Goal: Task Accomplishment & Management: Manage account settings

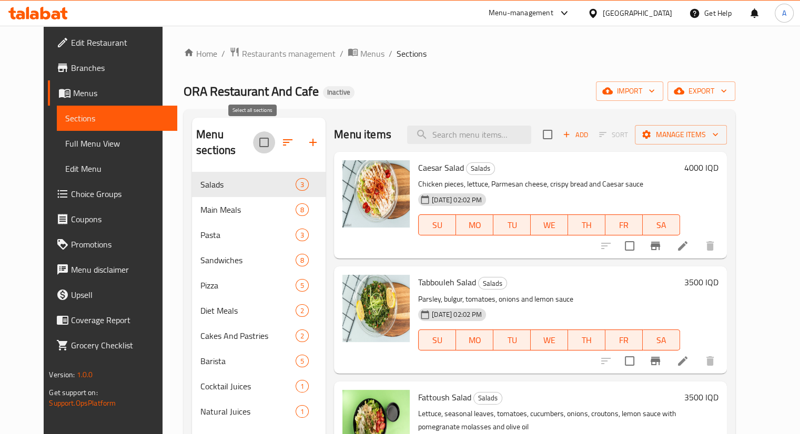
click at [254, 141] on input "checkbox" at bounding box center [264, 142] width 22 height 22
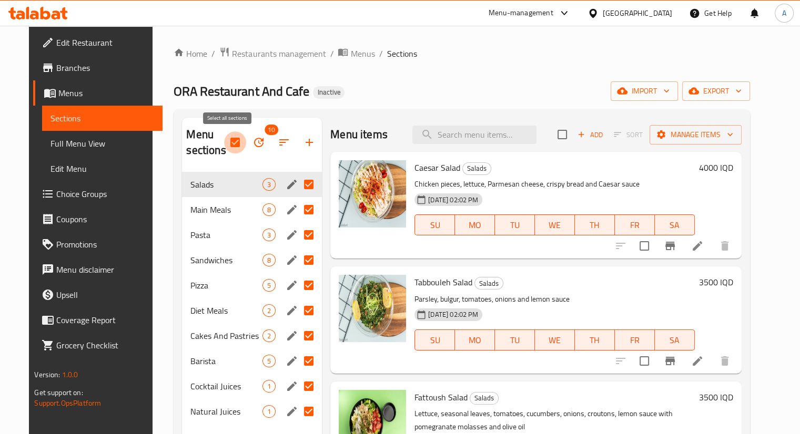
click at [229, 144] on input "checkbox" at bounding box center [235, 142] width 22 height 22
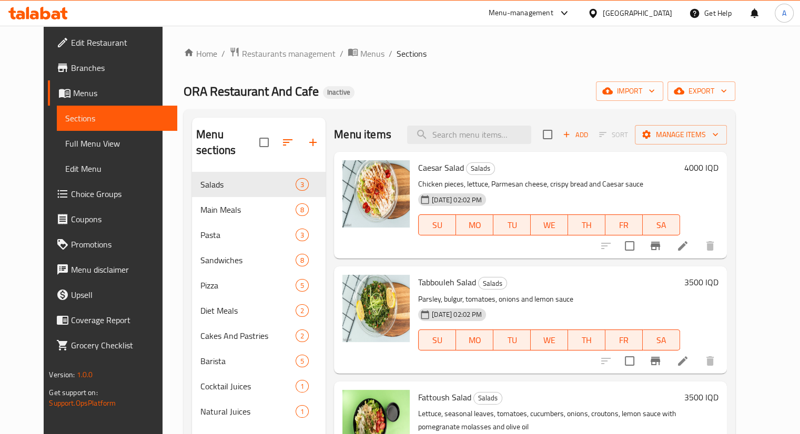
click at [257, 136] on input "checkbox" at bounding box center [264, 142] width 22 height 22
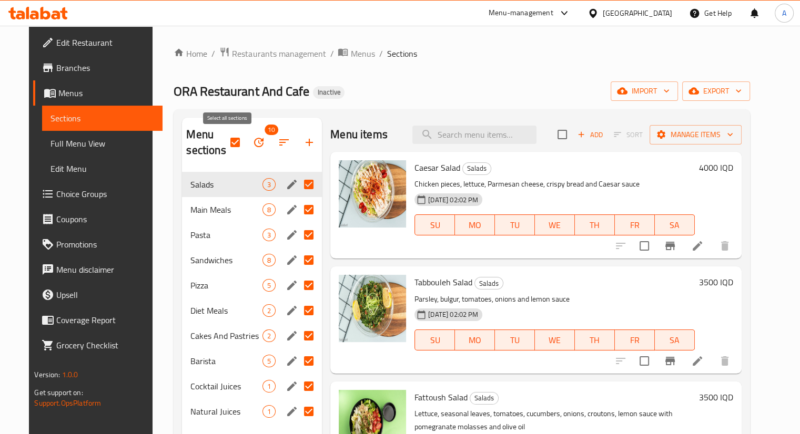
click at [224, 144] on input "checkbox" at bounding box center [235, 142] width 22 height 22
checkbox input "false"
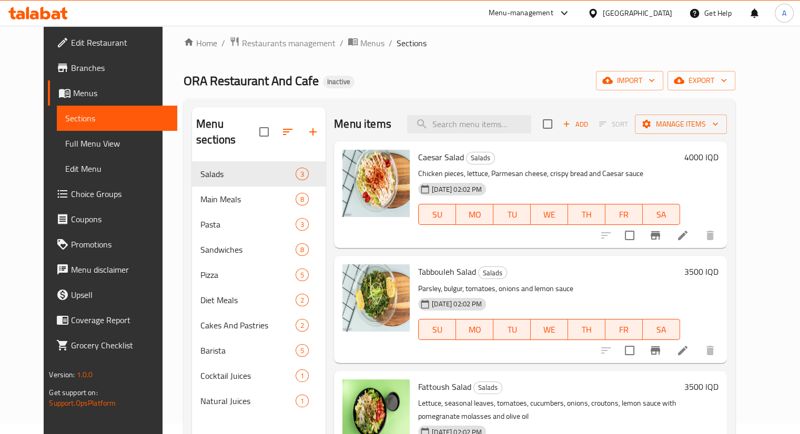
click at [756, 49] on div "Home / Restaurants management / Menus / Sections ORA Restaurant And Cafe Inacti…" at bounding box center [458, 293] width 593 height 556
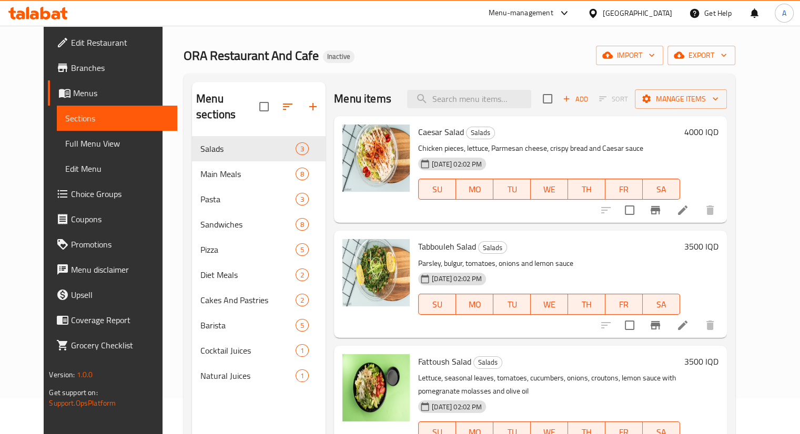
scroll to position [9, 0]
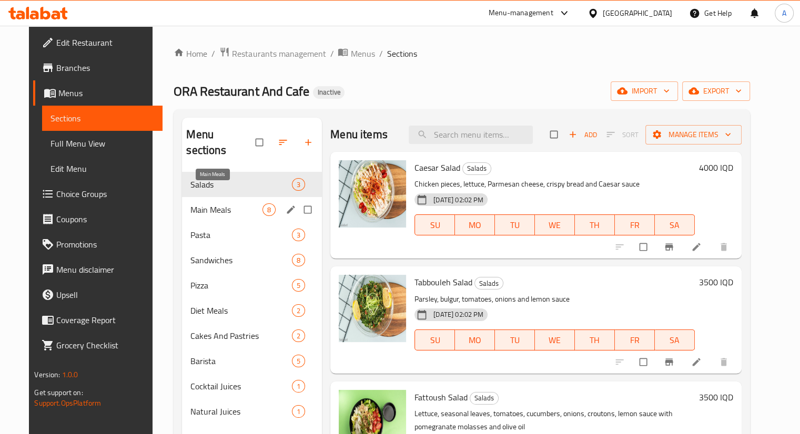
click at [202, 203] on span "Main Meals" at bounding box center [226, 209] width 72 height 13
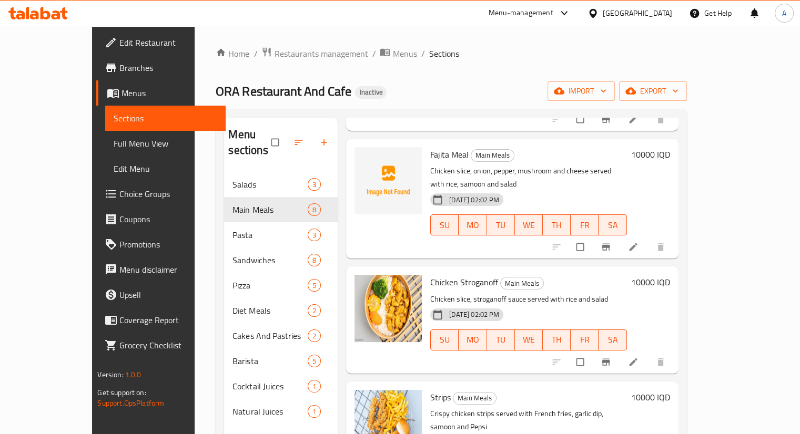
scroll to position [511, 0]
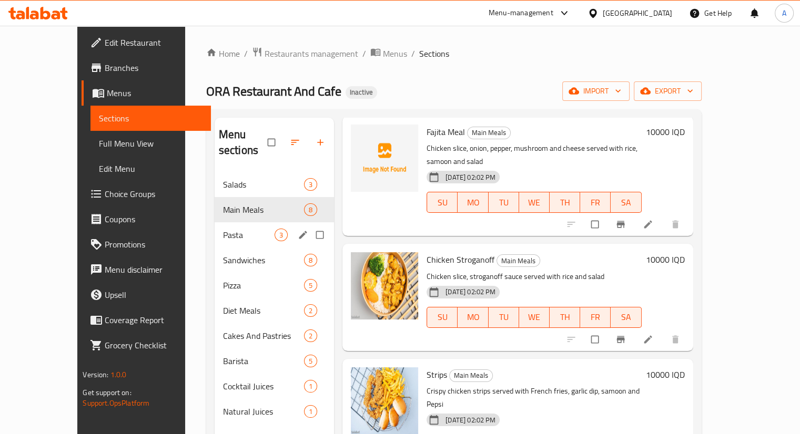
click at [241, 229] on span "Pasta" at bounding box center [249, 235] width 52 height 13
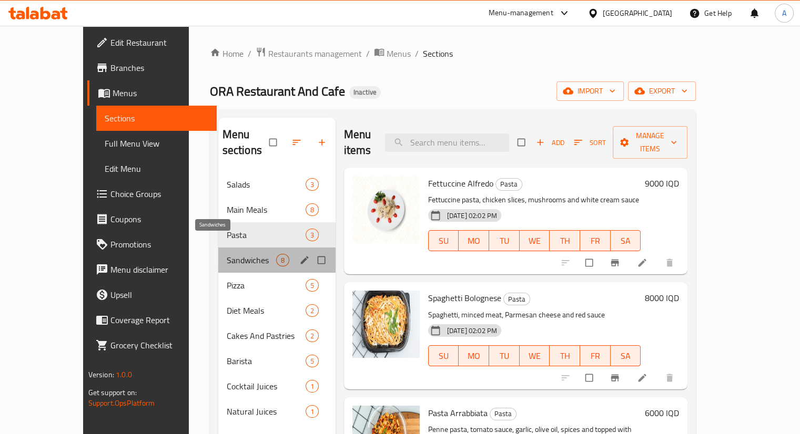
click at [227, 254] on span "Sandwiches" at bounding box center [251, 260] width 49 height 13
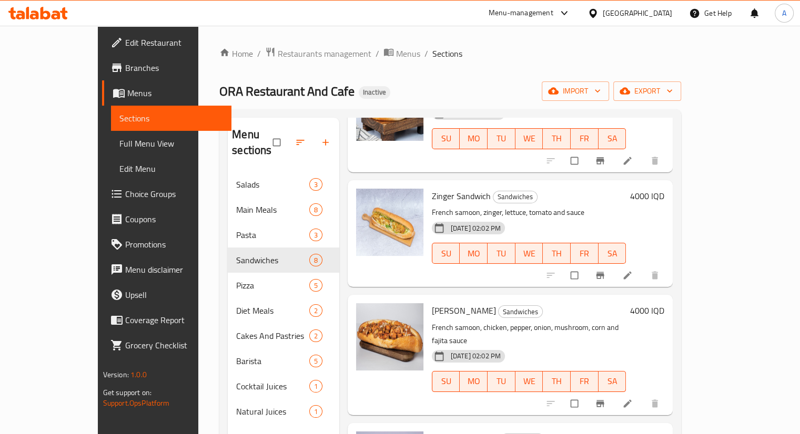
scroll to position [511, 0]
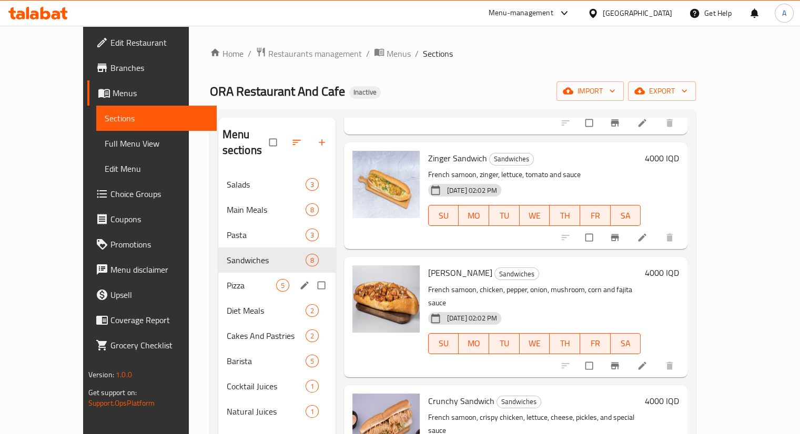
click at [227, 279] on span "Pizza" at bounding box center [251, 285] width 49 height 13
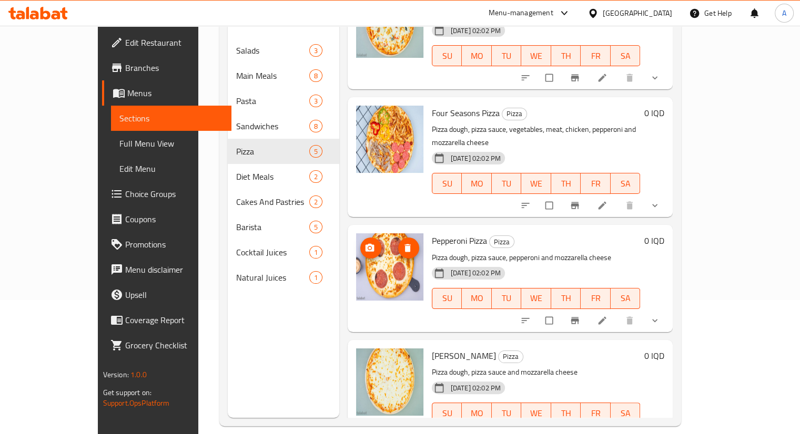
scroll to position [147, 0]
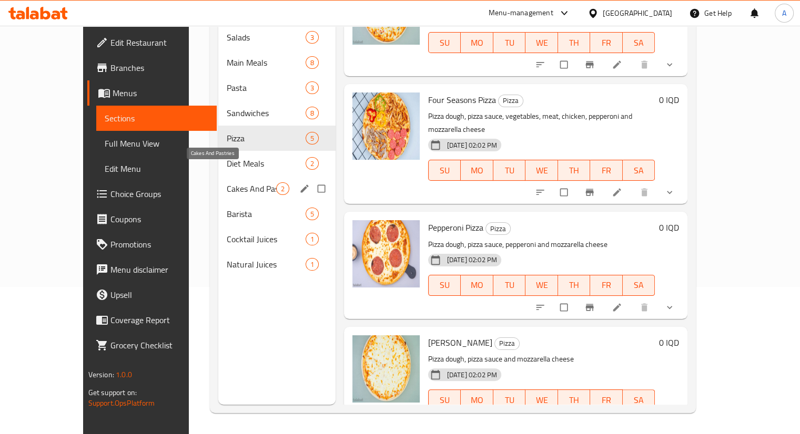
click at [218, 157] on div "Diet Meals 2" at bounding box center [276, 163] width 117 height 25
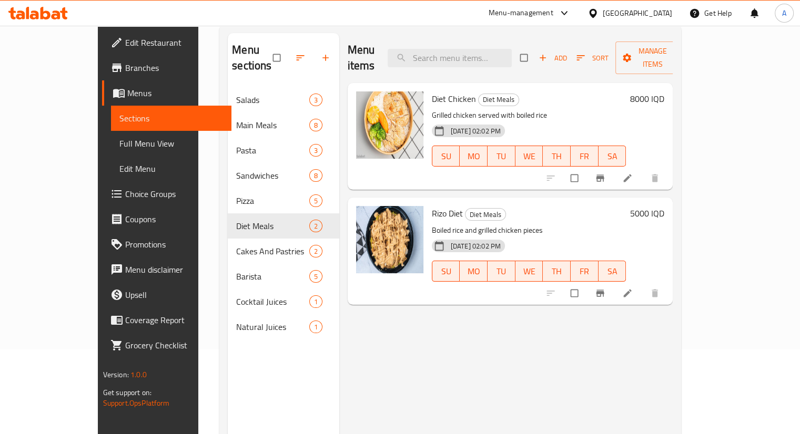
scroll to position [42, 0]
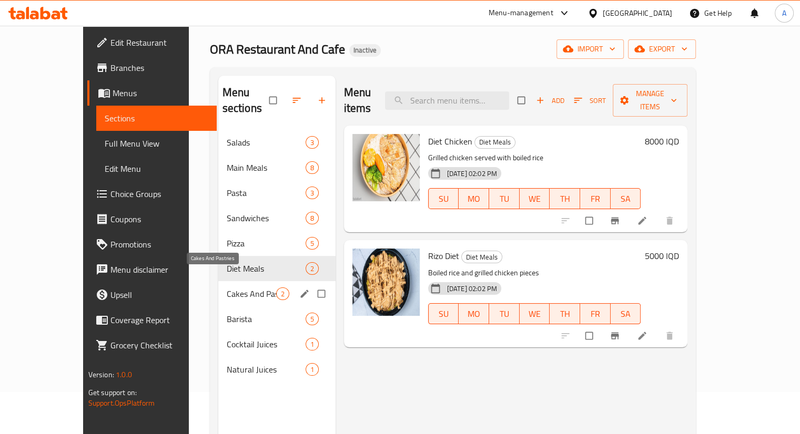
click at [227, 288] on span "Cakes And Pastries" at bounding box center [251, 294] width 49 height 13
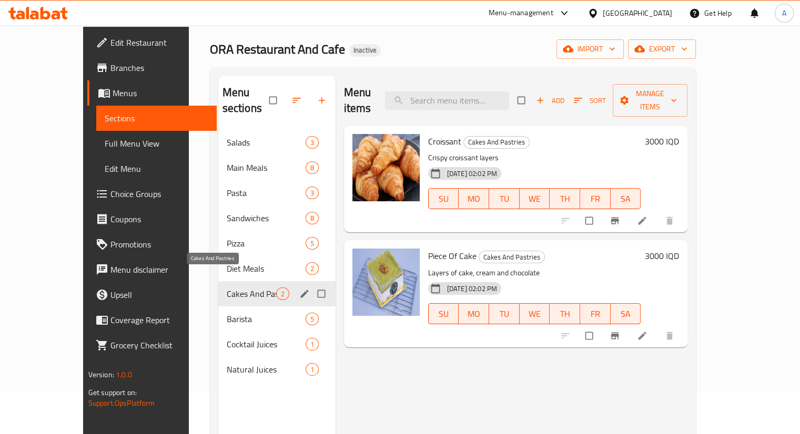
click at [227, 288] on span "Cakes And Pastries" at bounding box center [251, 294] width 49 height 13
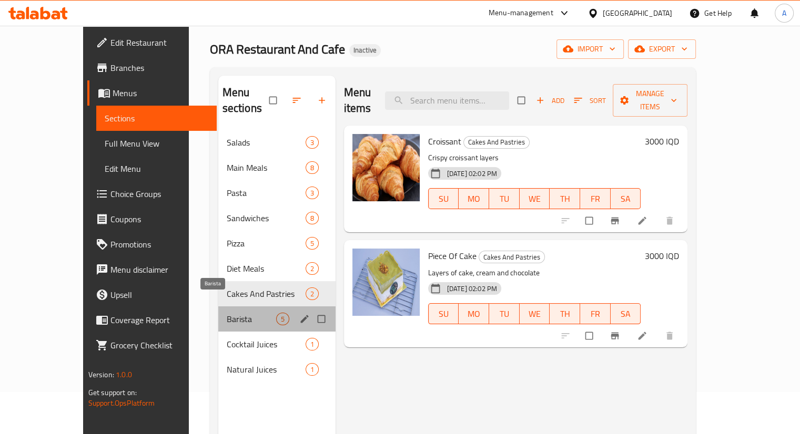
click at [227, 313] on span "Barista" at bounding box center [251, 319] width 49 height 13
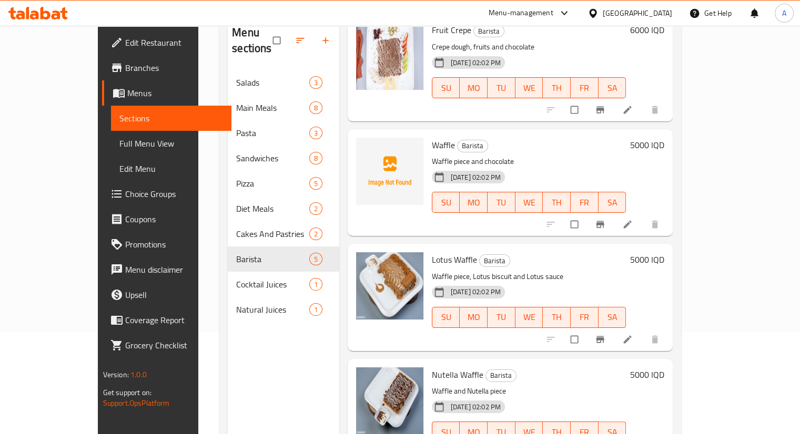
scroll to position [147, 0]
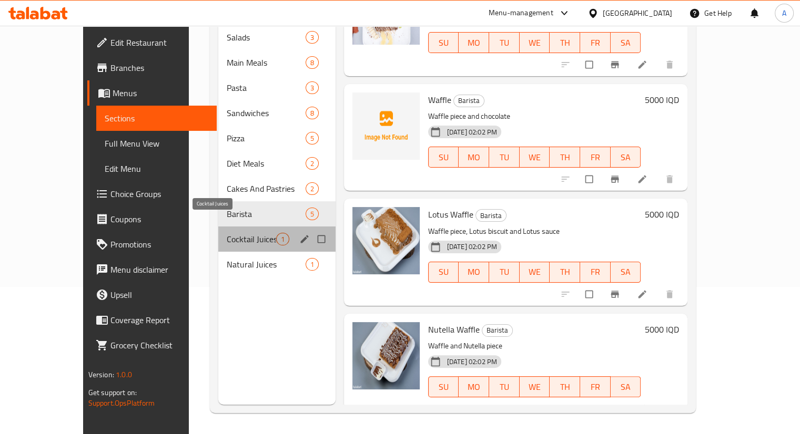
click at [227, 233] on span "Cocktail Juices" at bounding box center [251, 239] width 49 height 13
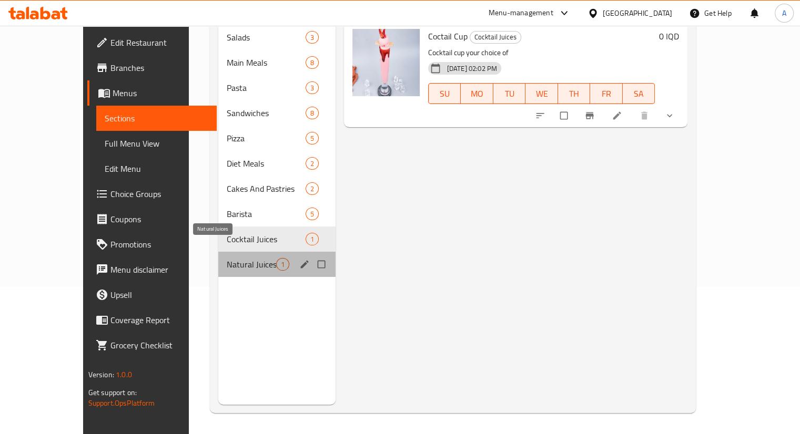
click at [227, 258] on span "Natural Juices" at bounding box center [251, 264] width 49 height 13
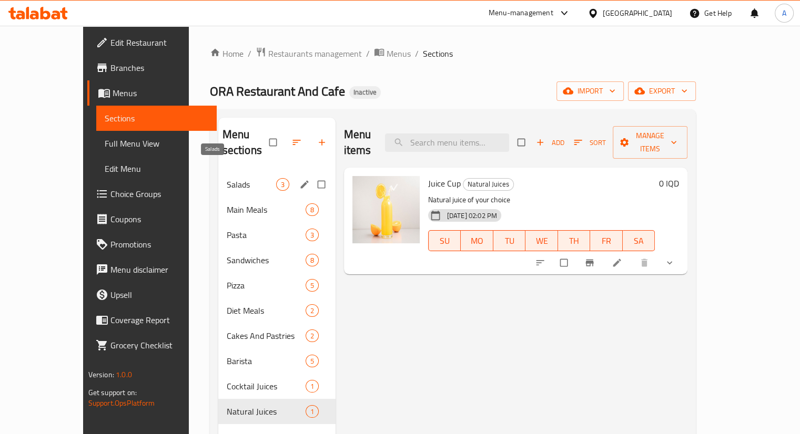
click at [229, 178] on span "Salads" at bounding box center [251, 184] width 49 height 13
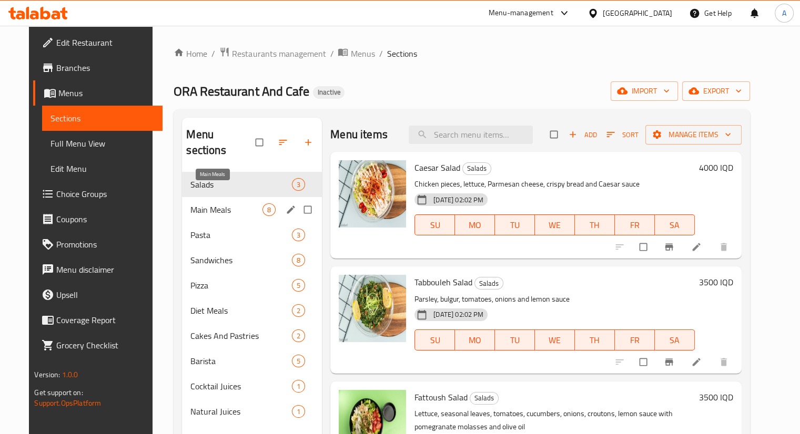
click at [190, 203] on span "Main Meals" at bounding box center [226, 209] width 72 height 13
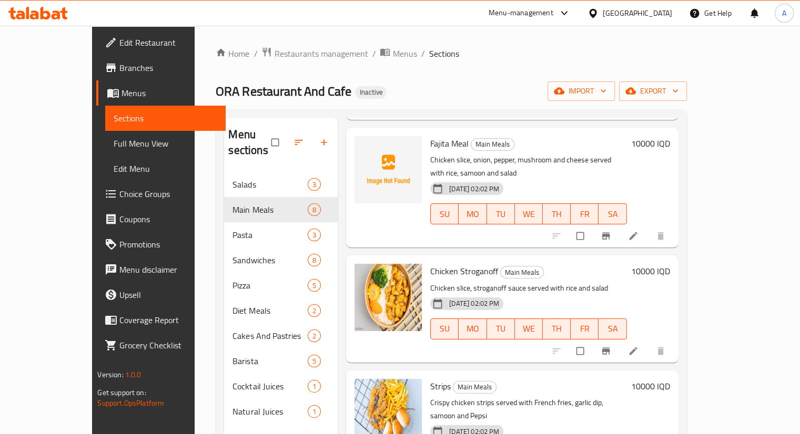
scroll to position [511, 0]
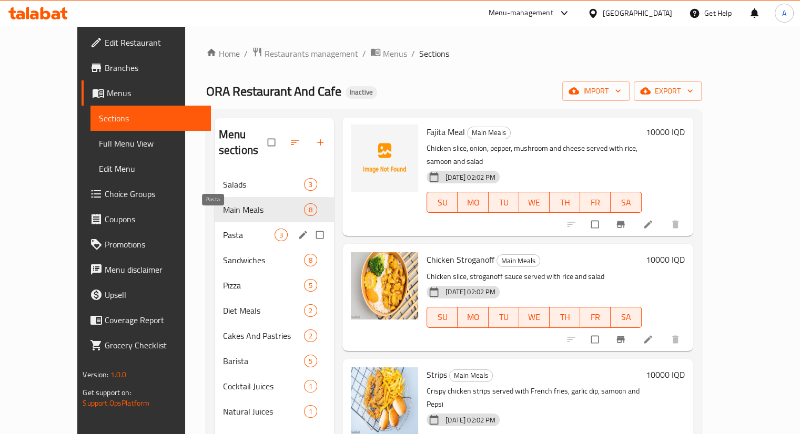
click at [223, 229] on span "Pasta" at bounding box center [249, 235] width 52 height 13
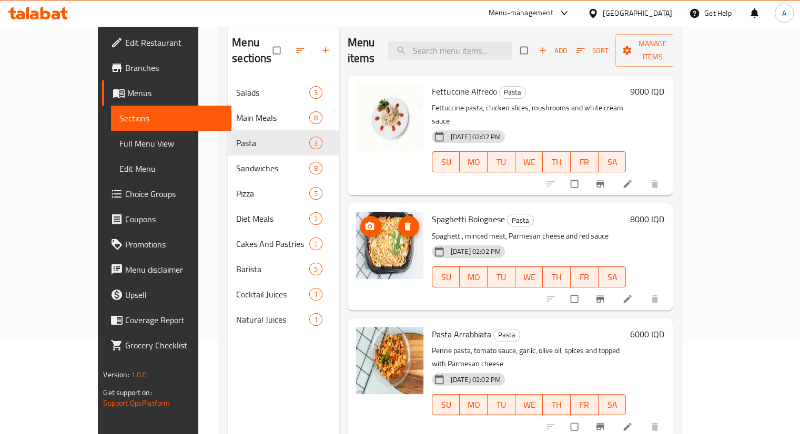
scroll to position [147, 0]
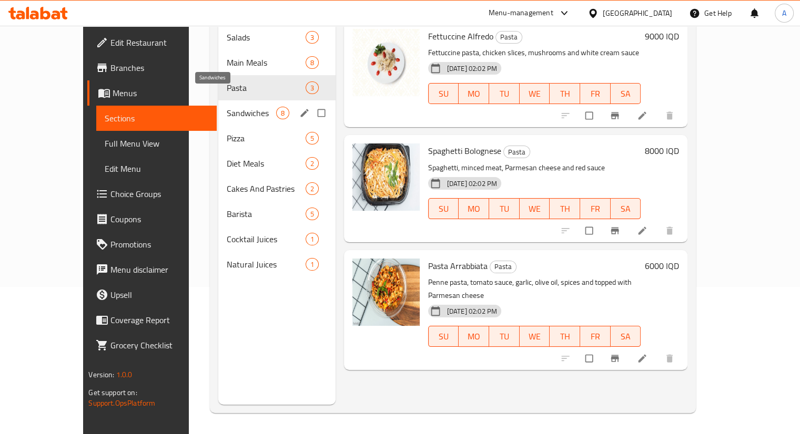
click at [227, 107] on span "Sandwiches" at bounding box center [251, 113] width 49 height 13
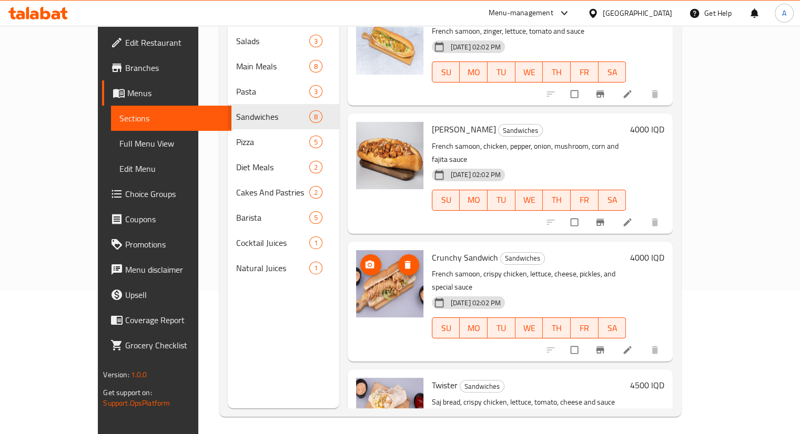
scroll to position [147, 0]
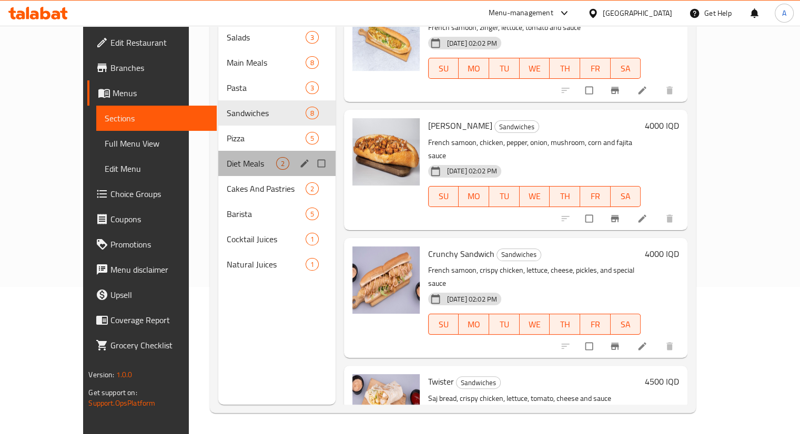
click at [218, 151] on div "Diet Meals 2" at bounding box center [276, 163] width 117 height 25
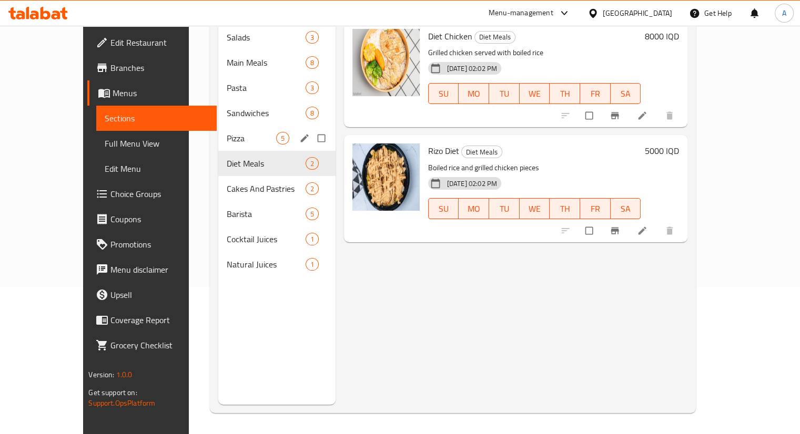
click at [218, 132] on div "Pizza 5" at bounding box center [276, 138] width 117 height 25
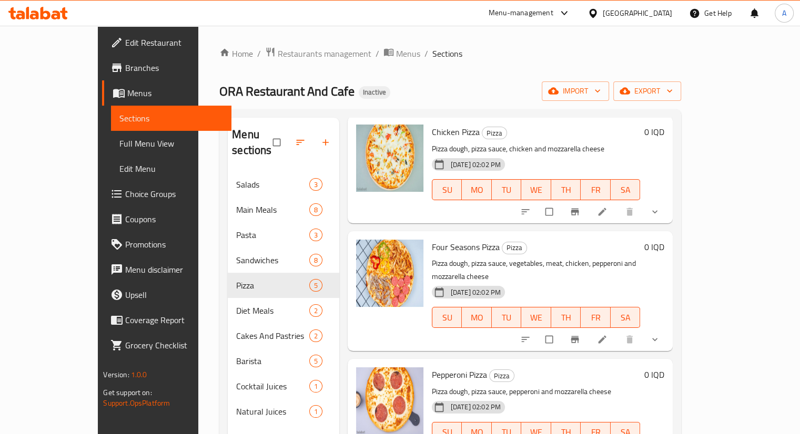
scroll to position [147, 0]
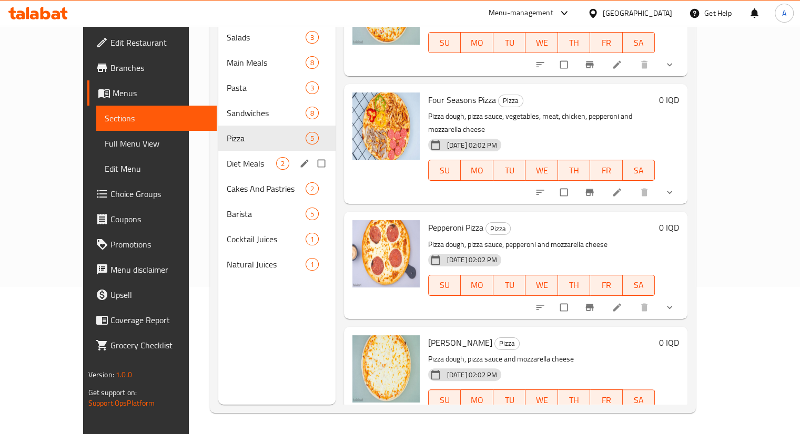
click at [227, 157] on span "Diet Meals" at bounding box center [251, 163] width 49 height 13
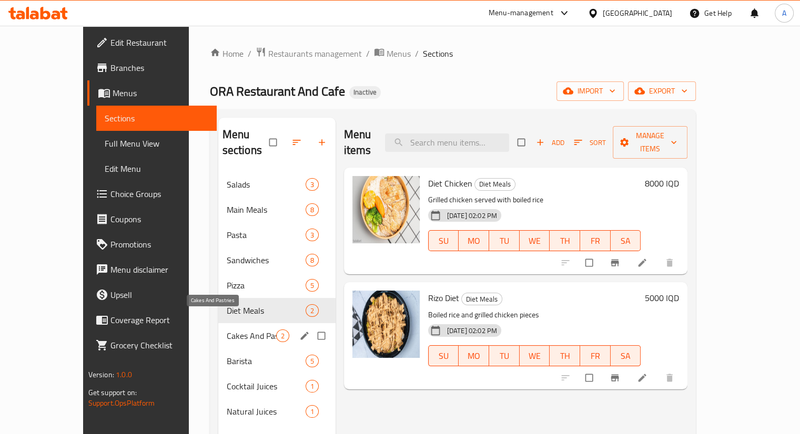
click at [227, 330] on span "Cakes And Pastries" at bounding box center [251, 336] width 49 height 13
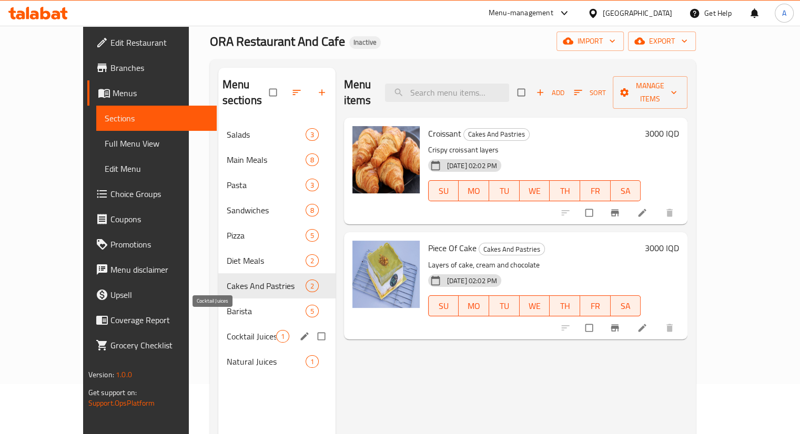
scroll to position [53, 0]
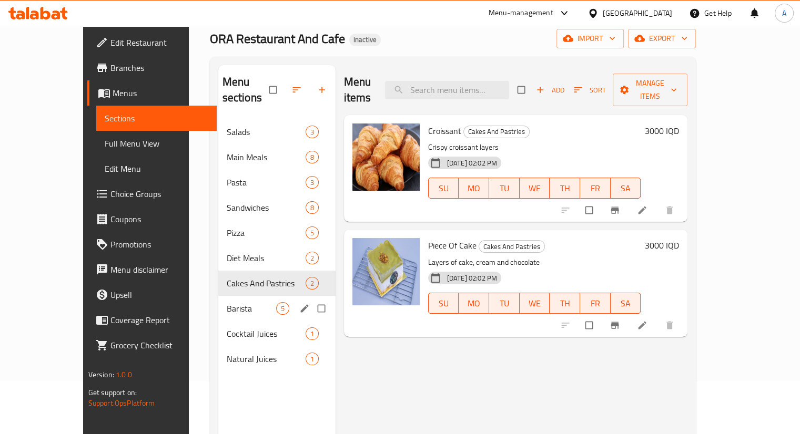
click at [227, 302] on span "Barista" at bounding box center [251, 308] width 49 height 13
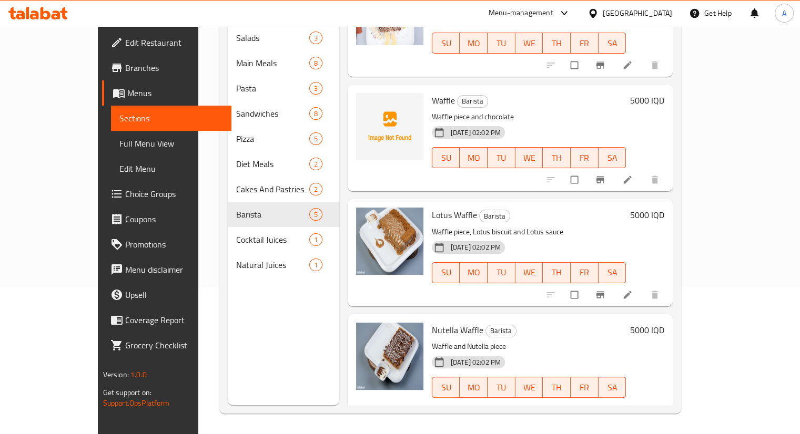
scroll to position [147, 0]
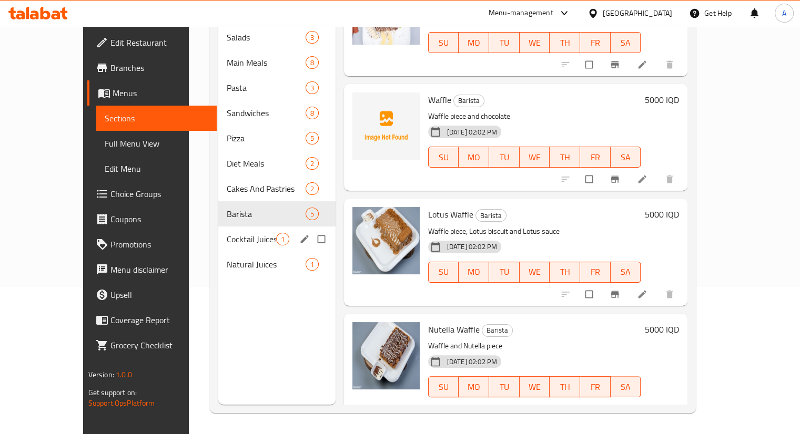
click at [227, 233] on span "Cocktail Juices" at bounding box center [251, 239] width 49 height 13
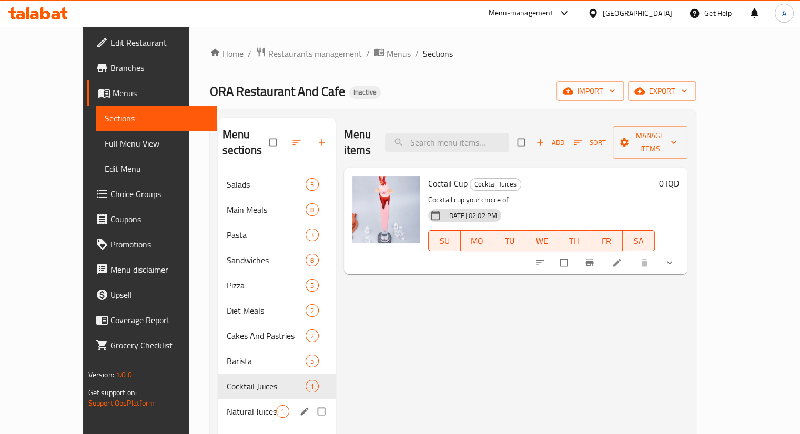
click at [218, 399] on div "Natural Juices 1" at bounding box center [276, 411] width 117 height 25
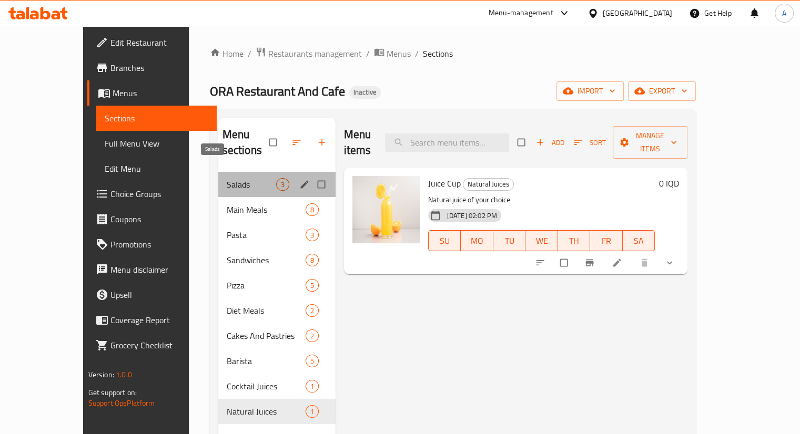
click at [227, 178] on span "Salads" at bounding box center [251, 184] width 49 height 13
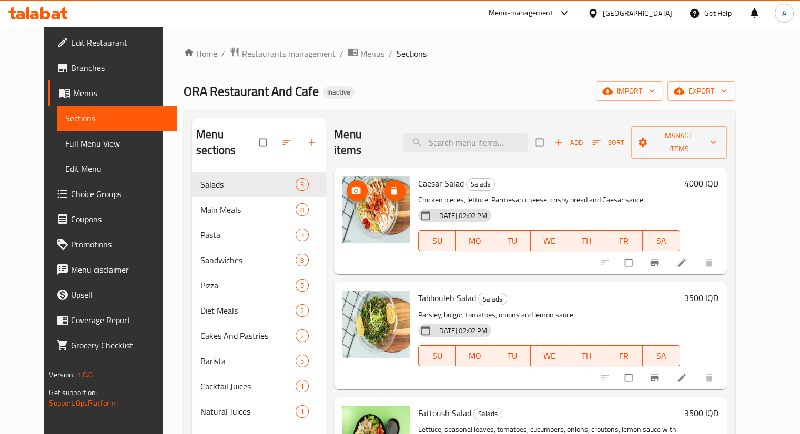
click at [366, 210] on img at bounding box center [375, 209] width 67 height 67
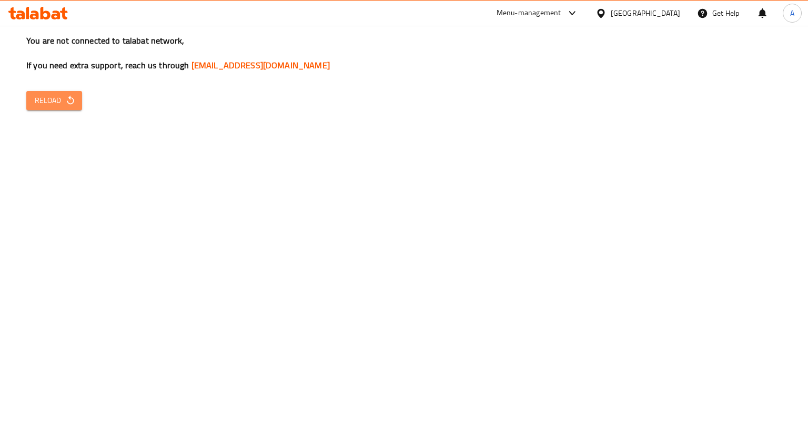
click at [41, 96] on span "Reload" at bounding box center [54, 100] width 39 height 13
click at [47, 108] on button "Reload" at bounding box center [54, 100] width 56 height 19
click at [14, 109] on div "You are not connected to talabat network, If you need extra support, reach us t…" at bounding box center [404, 217] width 808 height 434
click at [31, 99] on button "Reload" at bounding box center [54, 100] width 56 height 19
click at [32, 99] on button "Reload" at bounding box center [54, 100] width 56 height 19
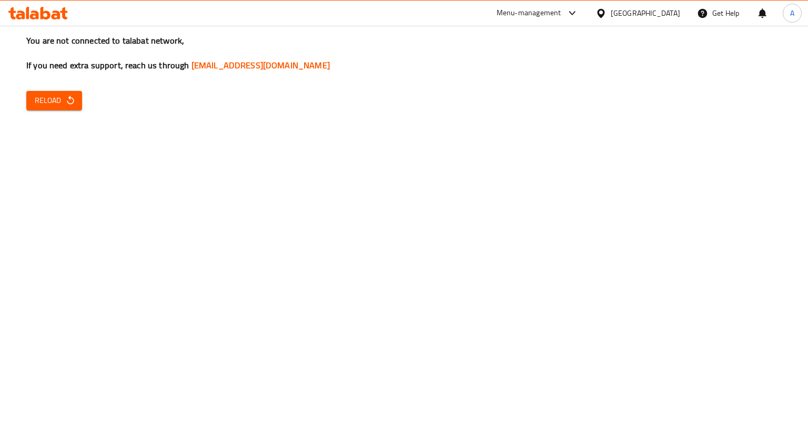
click at [78, 106] on button "Reload" at bounding box center [54, 100] width 56 height 19
click at [75, 87] on div "You are not connected to talabat network, If you need extra support, reach us t…" at bounding box center [404, 217] width 808 height 434
click at [72, 96] on button "Reload" at bounding box center [54, 100] width 56 height 19
click at [88, 101] on div "You are not connected to talabat network, If you need extra support, reach us t…" at bounding box center [404, 217] width 808 height 434
click at [76, 107] on button "Reload" at bounding box center [54, 100] width 56 height 19
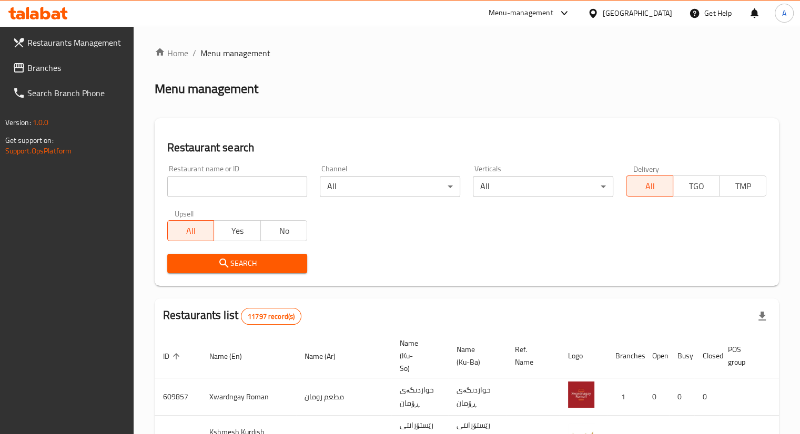
click at [38, 79] on link "Branches" at bounding box center [68, 67] width 129 height 25
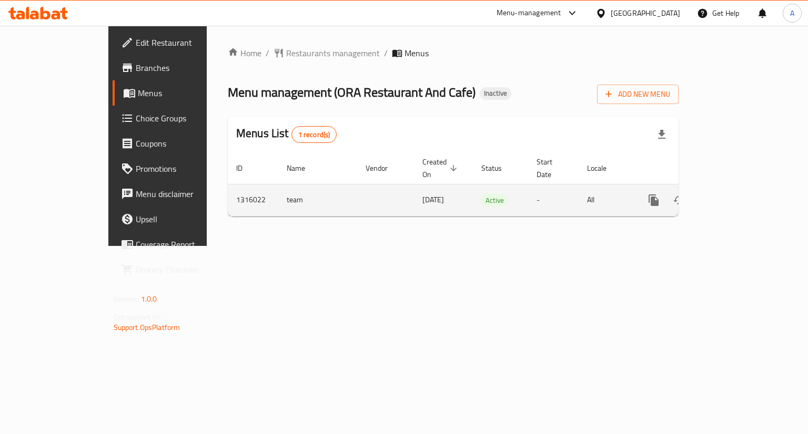
click at [736, 194] on icon "enhanced table" at bounding box center [729, 200] width 13 height 13
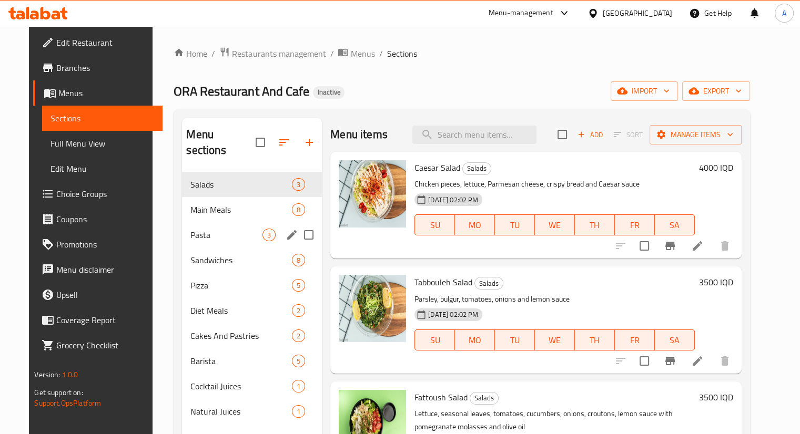
click at [190, 203] on span "Main Meals" at bounding box center [240, 209] width 101 height 13
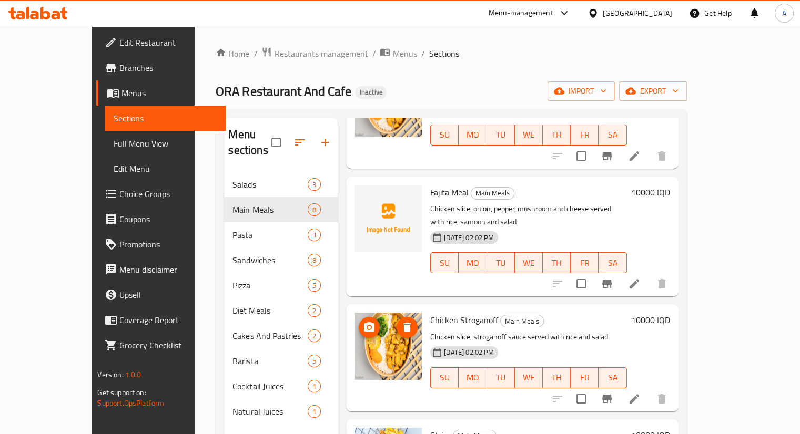
scroll to position [406, 0]
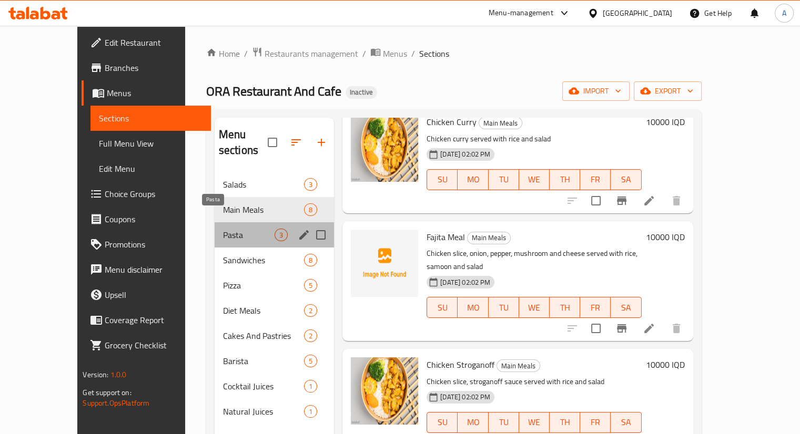
click at [235, 229] on span "Pasta" at bounding box center [249, 235] width 52 height 13
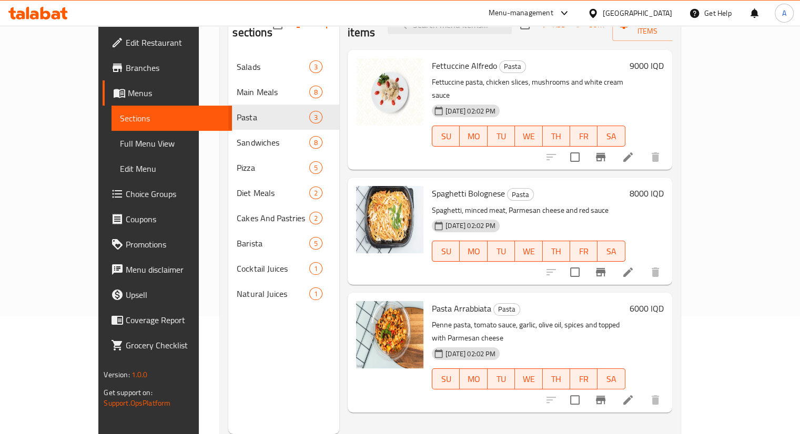
scroll to position [95, 0]
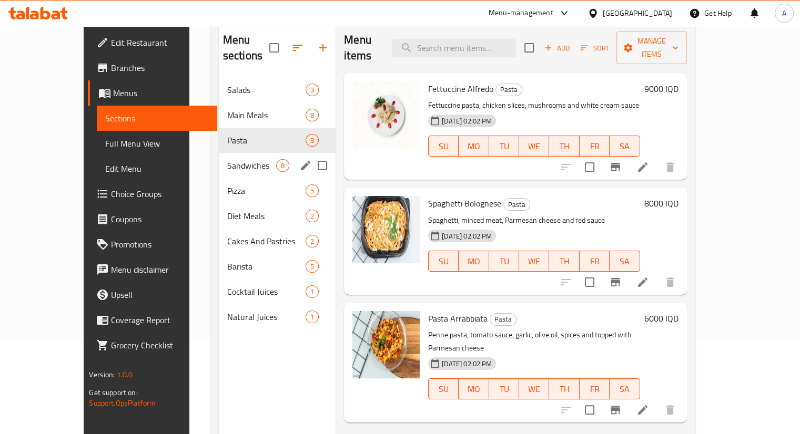
drag, startPoint x: 196, startPoint y: 157, endPoint x: 247, endPoint y: 160, distance: 51.7
click at [219, 156] on div "Sandwiches 8" at bounding box center [277, 165] width 117 height 25
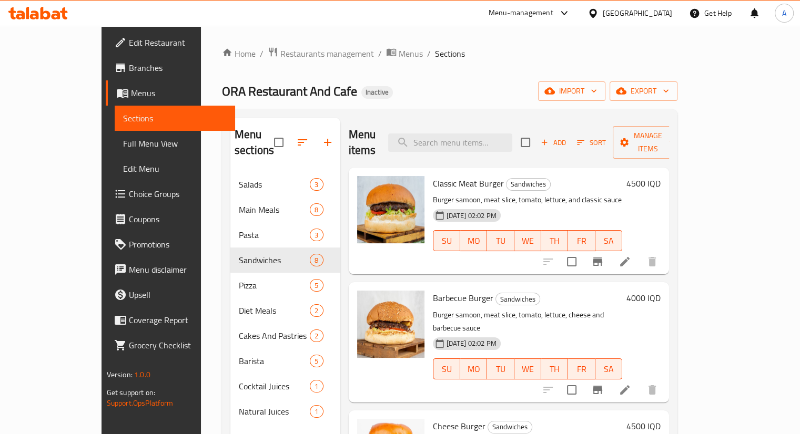
scroll to position [368, 0]
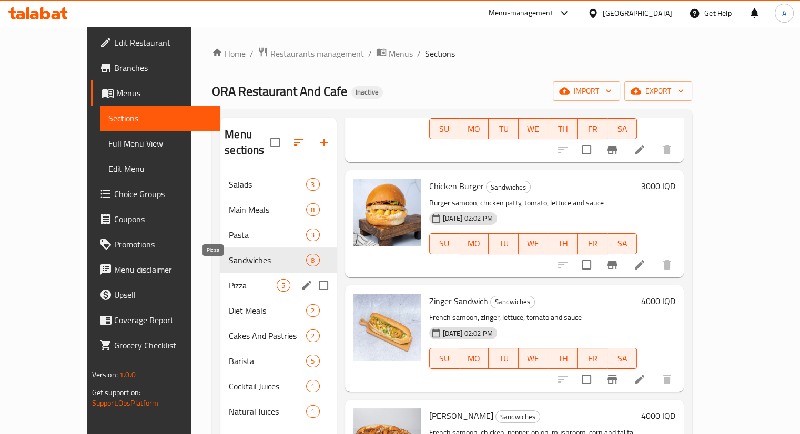
click at [229, 279] on span "Pizza" at bounding box center [253, 285] width 48 height 13
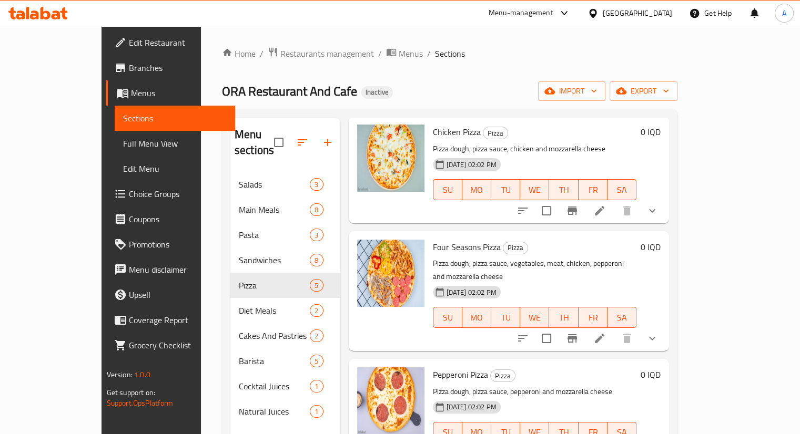
scroll to position [147, 0]
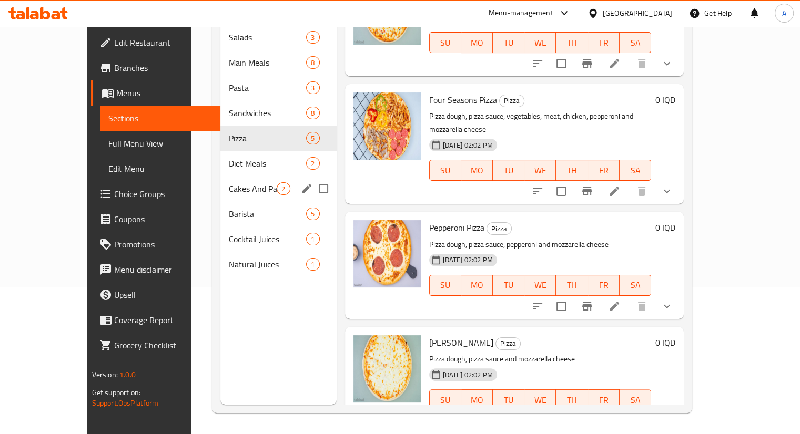
click at [220, 156] on div "Diet Meals 2" at bounding box center [278, 163] width 116 height 25
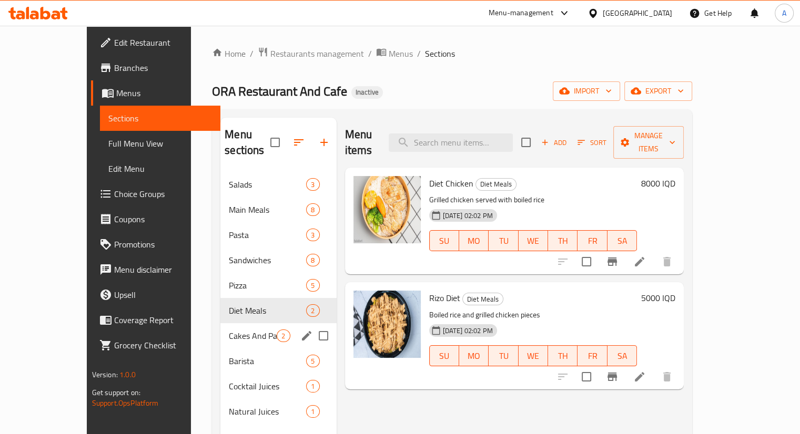
click at [229, 330] on span "Cakes And Pastries" at bounding box center [253, 336] width 48 height 13
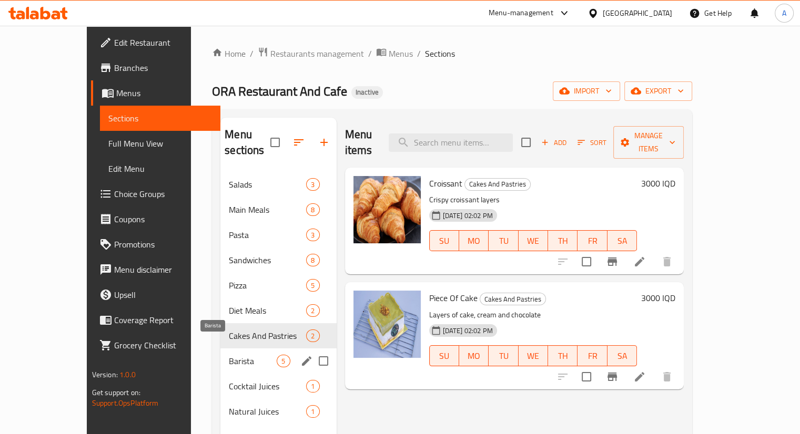
click at [229, 355] on span "Barista" at bounding box center [253, 361] width 48 height 13
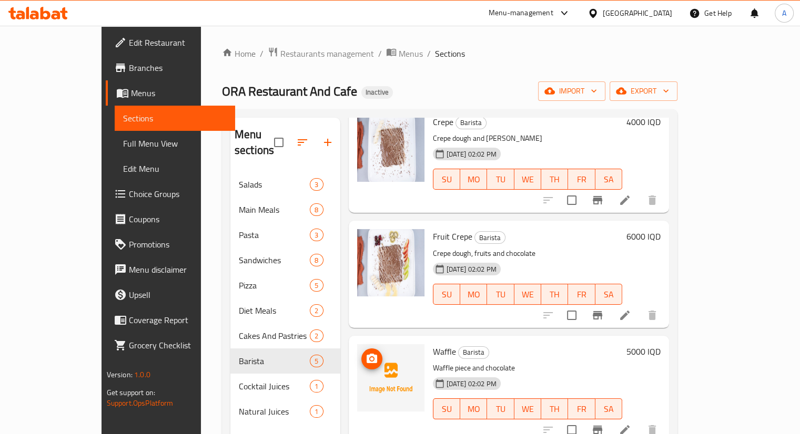
scroll to position [61, 0]
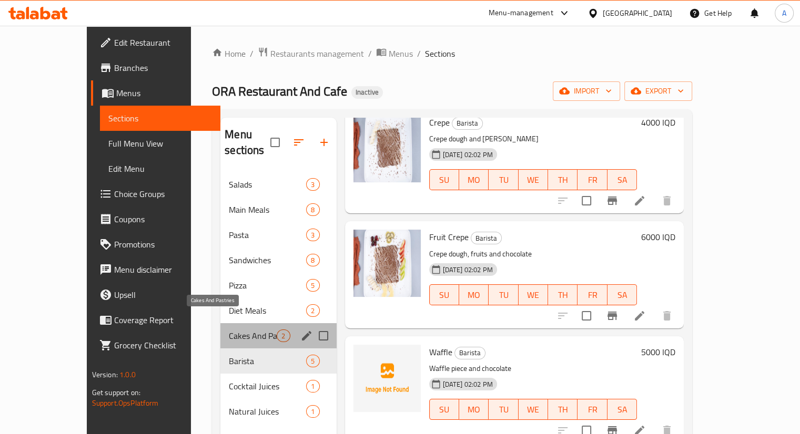
click at [229, 330] on span "Cakes And Pastries" at bounding box center [253, 336] width 48 height 13
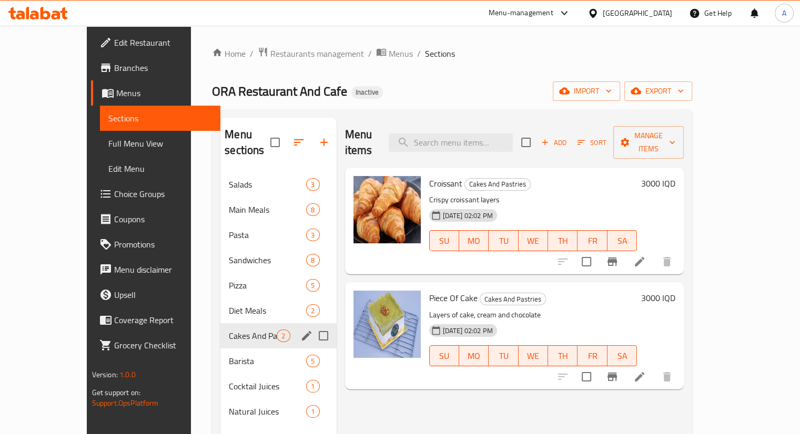
click at [229, 330] on span "Cakes And Pastries" at bounding box center [253, 336] width 48 height 13
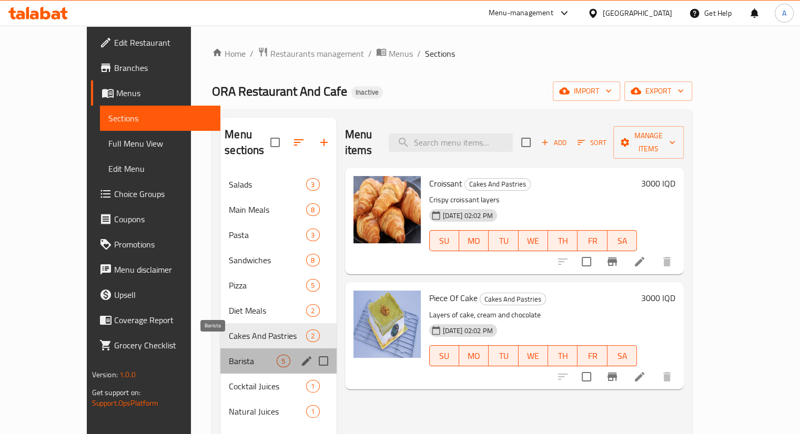
drag, startPoint x: 223, startPoint y: 343, endPoint x: 231, endPoint y: 343, distance: 8.4
click at [229, 355] on span "Barista" at bounding box center [253, 361] width 48 height 13
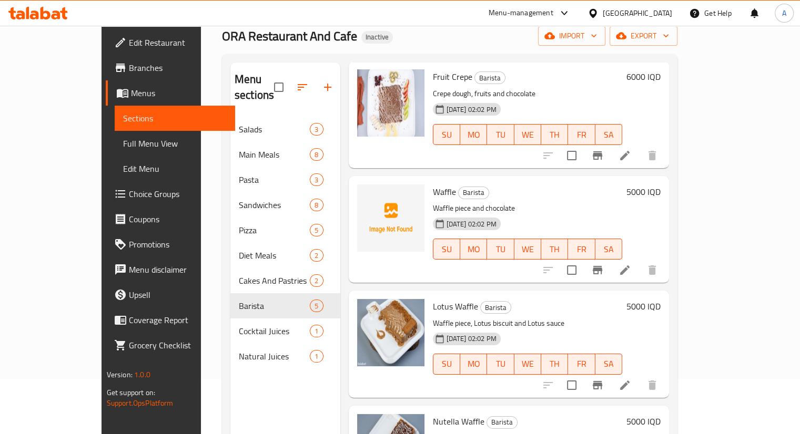
scroll to position [147, 0]
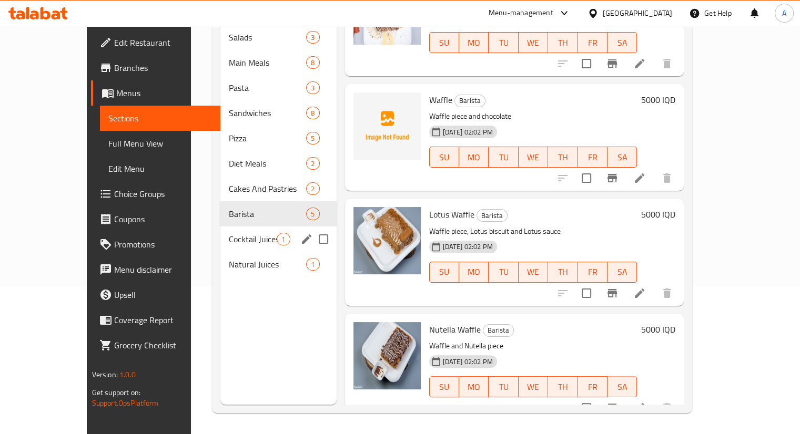
click at [220, 229] on div "Cocktail Juices 1" at bounding box center [278, 239] width 116 height 25
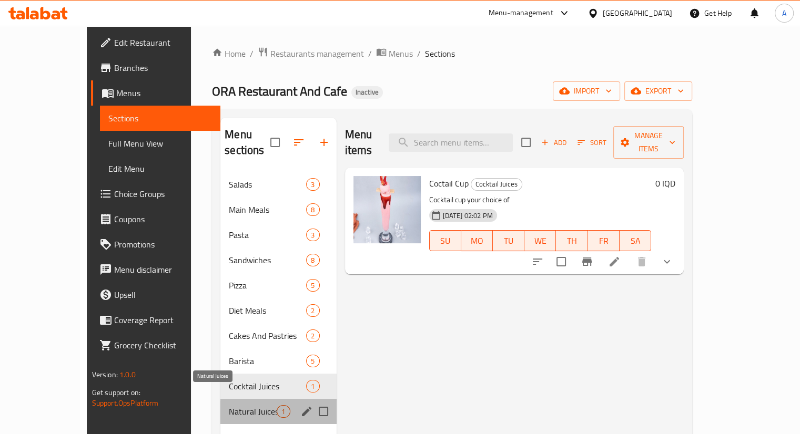
click at [229, 405] on span "Natural Juices" at bounding box center [253, 411] width 48 height 13
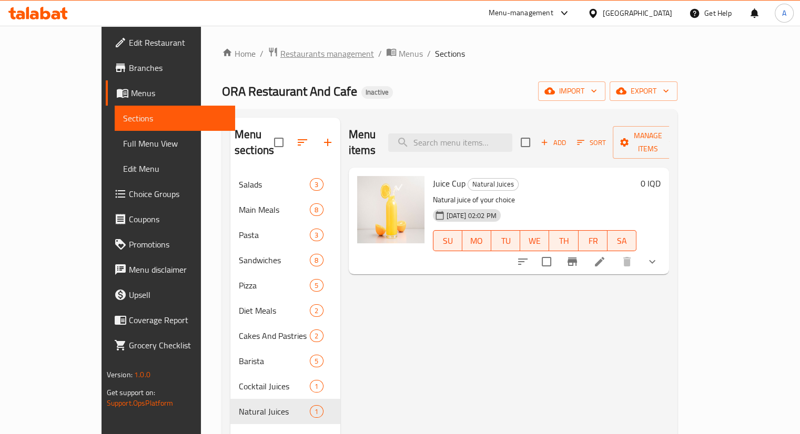
click at [280, 50] on span "Restaurants management" at bounding box center [327, 53] width 94 height 13
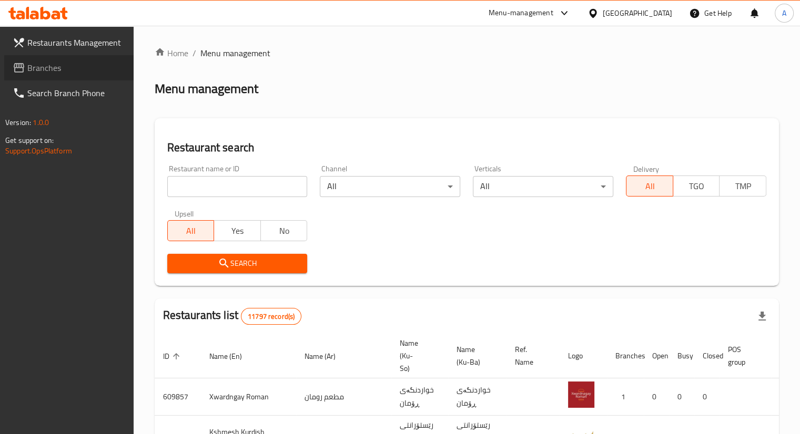
click at [43, 74] on span "Branches" at bounding box center [76, 68] width 98 height 13
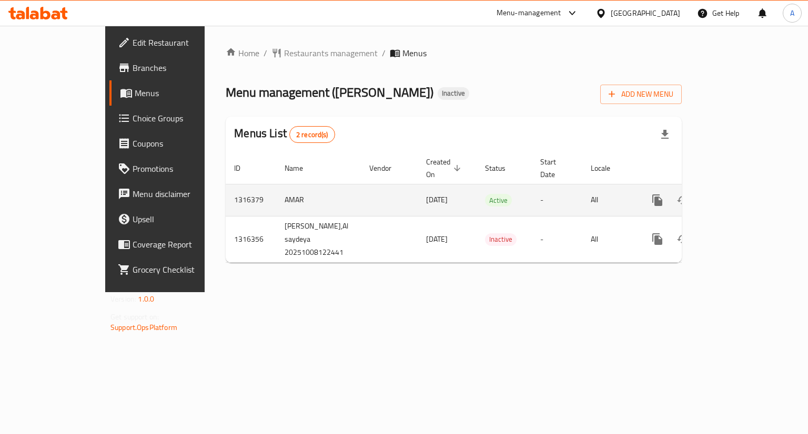
click at [746, 195] on div "enhanced table" at bounding box center [695, 200] width 101 height 25
click at [746, 192] on link "enhanced table" at bounding box center [732, 200] width 25 height 25
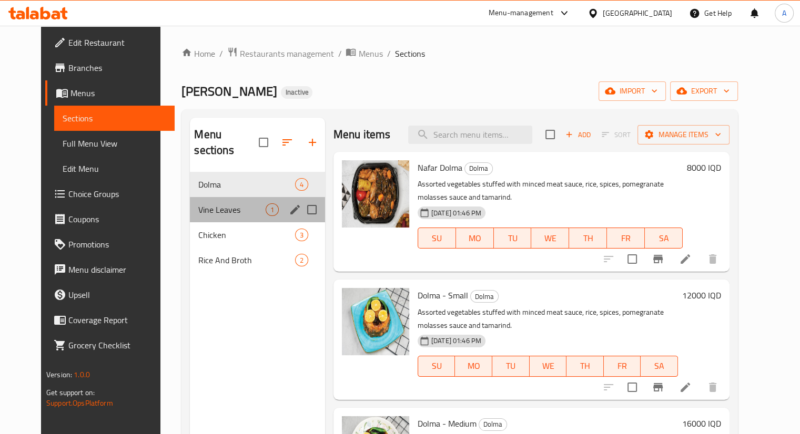
click at [190, 197] on div "Vine Leaves 1" at bounding box center [257, 209] width 135 height 25
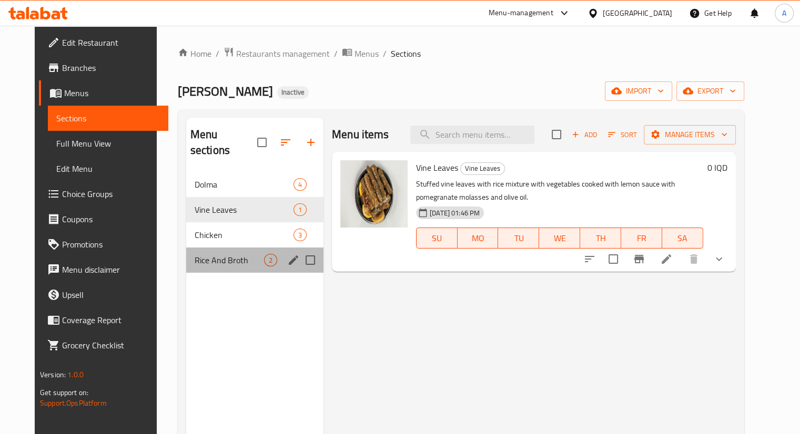
click at [208, 248] on div "Rice And Broth 2" at bounding box center [254, 260] width 137 height 25
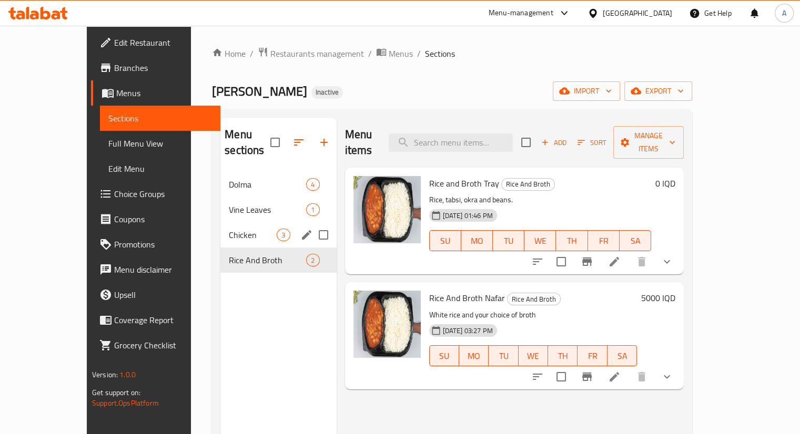
click at [229, 229] on span "Chicken" at bounding box center [253, 235] width 48 height 13
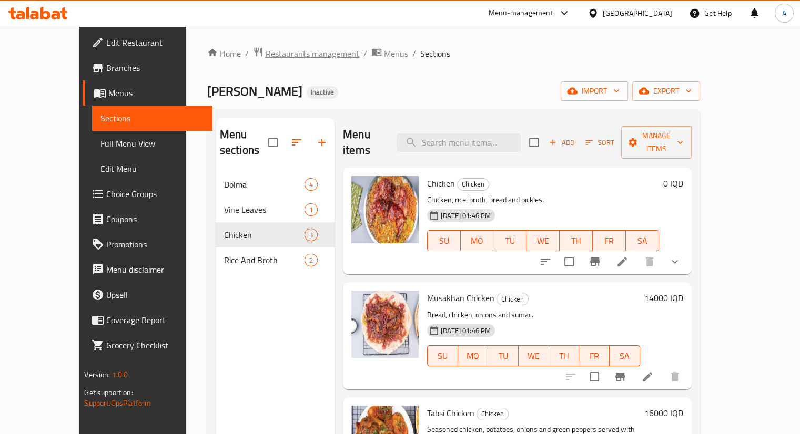
click at [266, 49] on span "Restaurants management" at bounding box center [313, 53] width 94 height 13
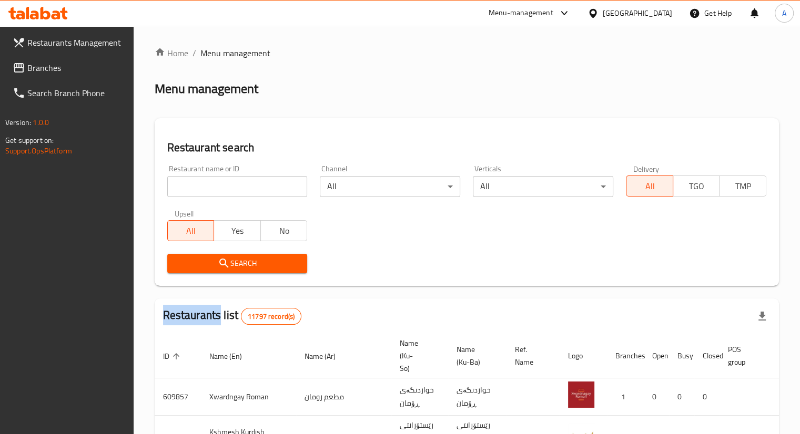
click at [63, 73] on span "Branches" at bounding box center [76, 68] width 98 height 13
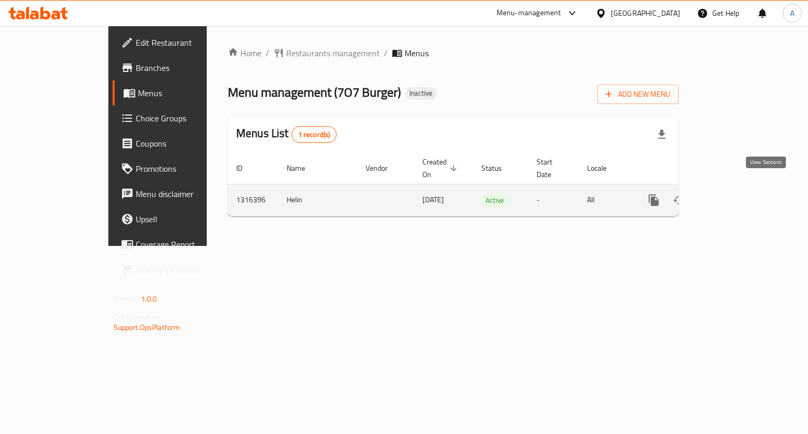
click at [736, 194] on icon "enhanced table" at bounding box center [729, 200] width 13 height 13
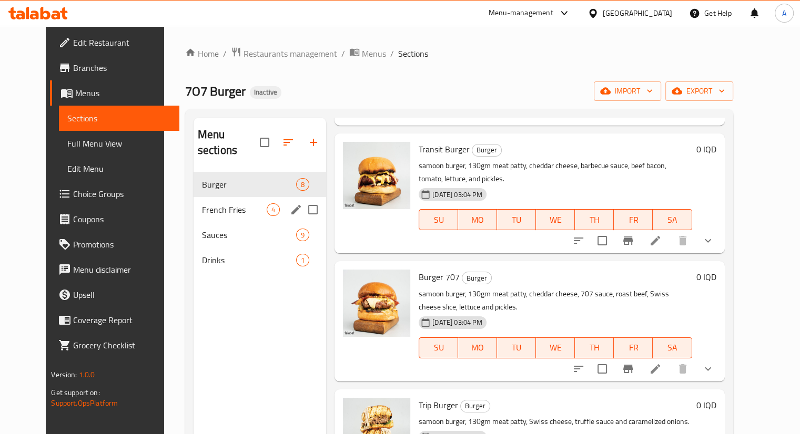
click at [254, 203] on span "French Fries" at bounding box center [234, 209] width 65 height 13
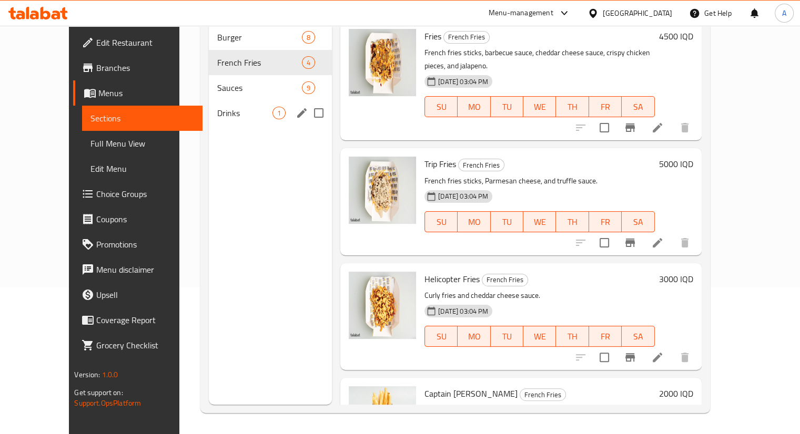
click at [209, 80] on div "Sauces 9" at bounding box center [270, 87] width 123 height 25
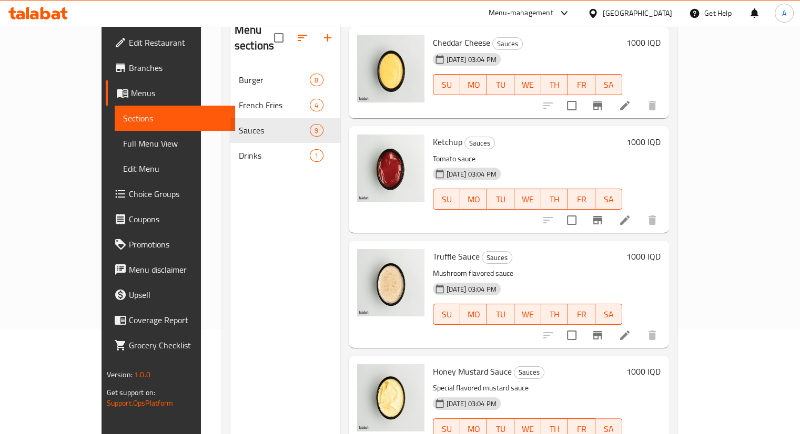
scroll to position [147, 0]
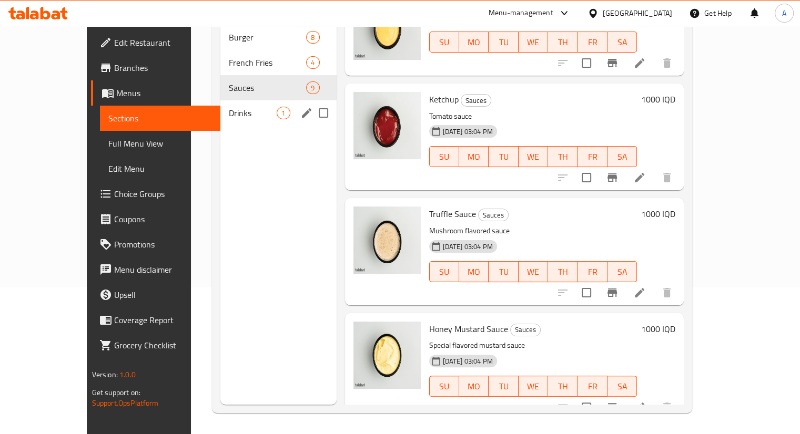
click at [220, 104] on div "Drinks 1" at bounding box center [278, 112] width 116 height 25
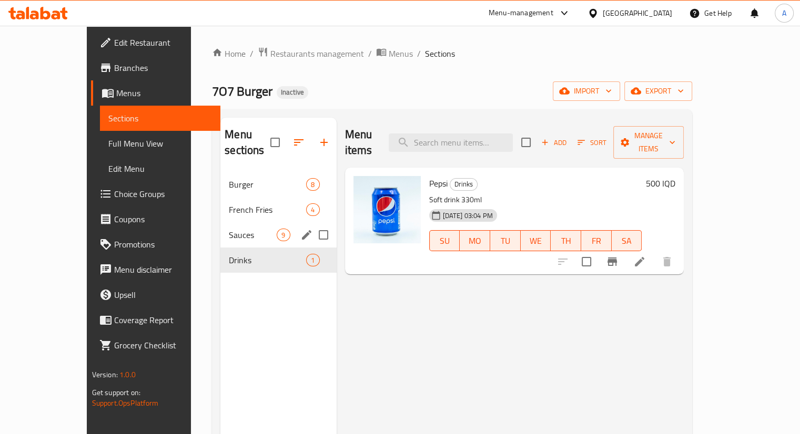
click at [220, 227] on div "Sauces 9" at bounding box center [278, 234] width 116 height 25
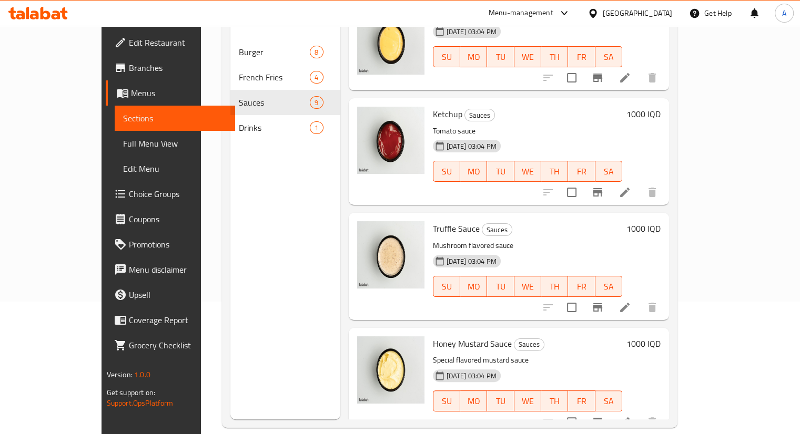
scroll to position [147, 0]
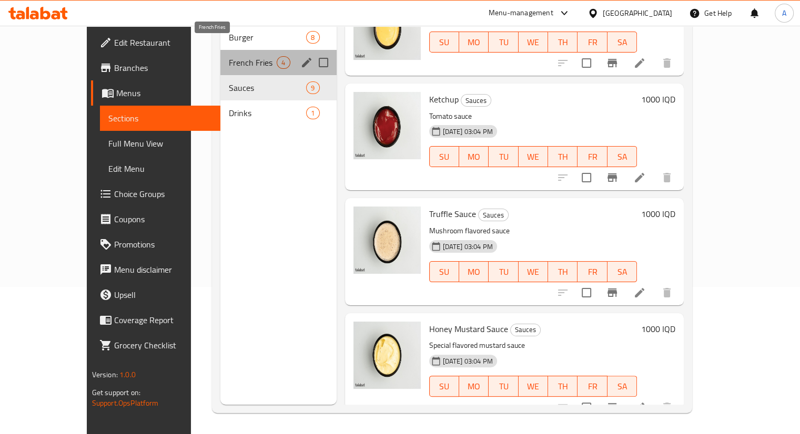
click at [229, 56] on span "French Fries" at bounding box center [253, 62] width 48 height 13
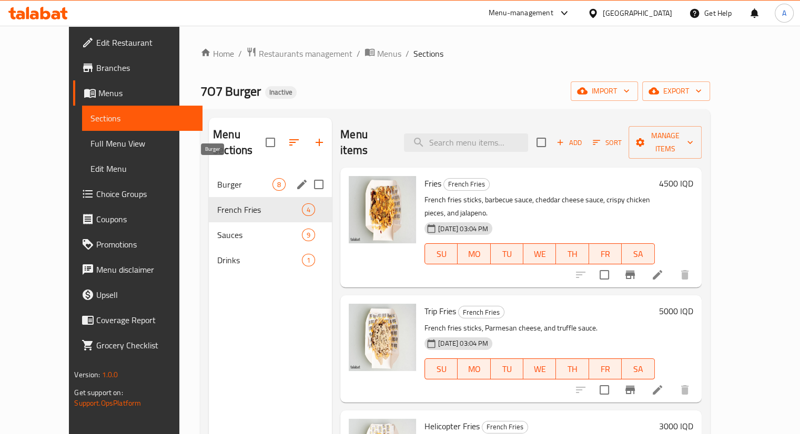
click at [217, 178] on span "Burger" at bounding box center [244, 184] width 55 height 13
